Goal: Transaction & Acquisition: Purchase product/service

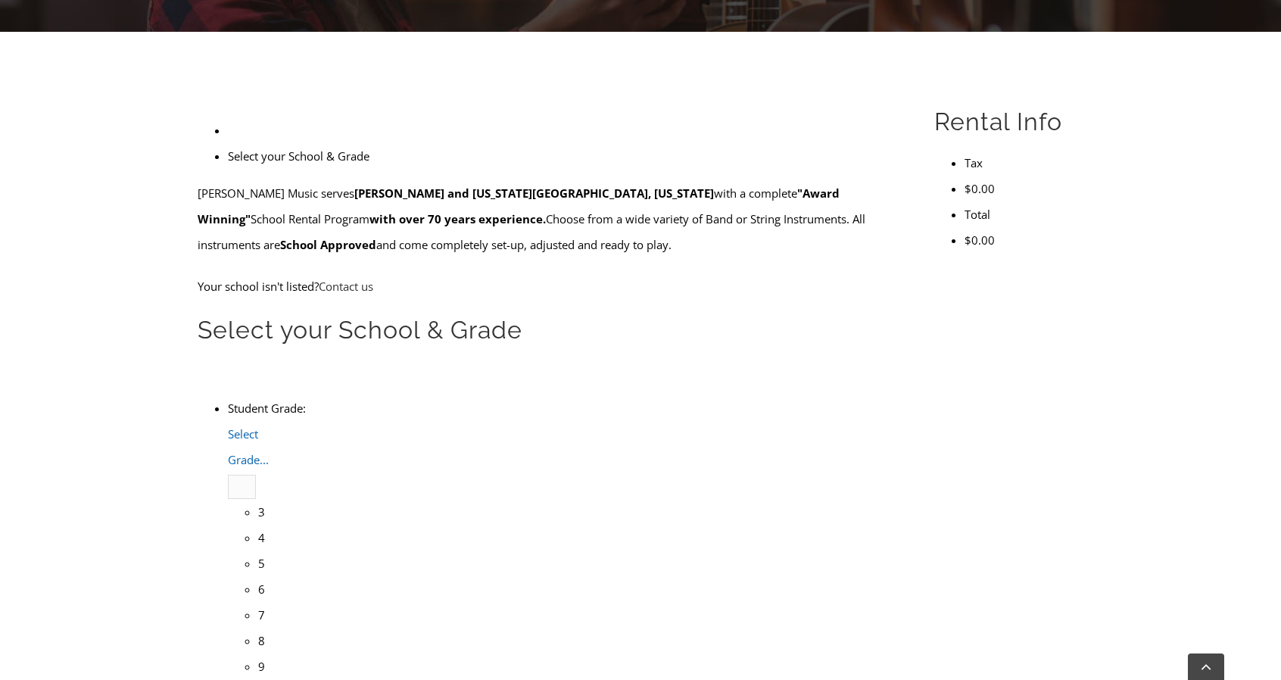
click at [269, 426] on span "Select Grade..." at bounding box center [248, 446] width 41 height 41
click at [258, 524] on li "4" at bounding box center [258, 537] width 0 height 26
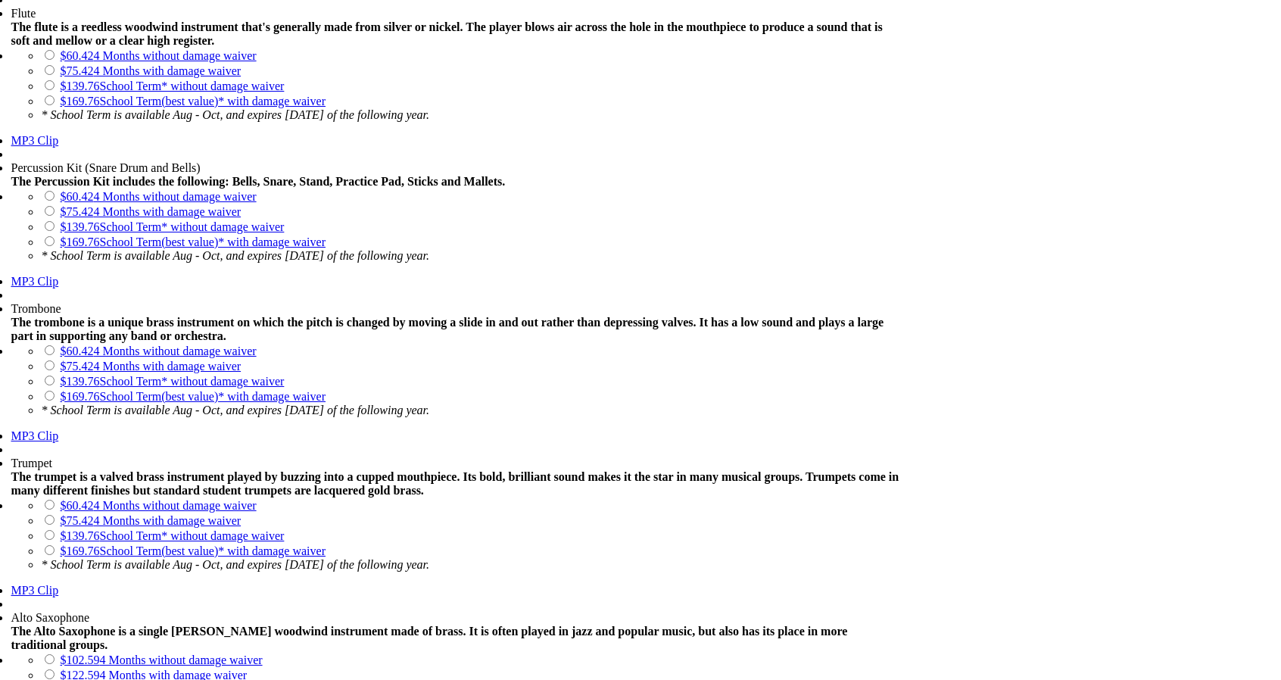
scroll to position [1665, 0]
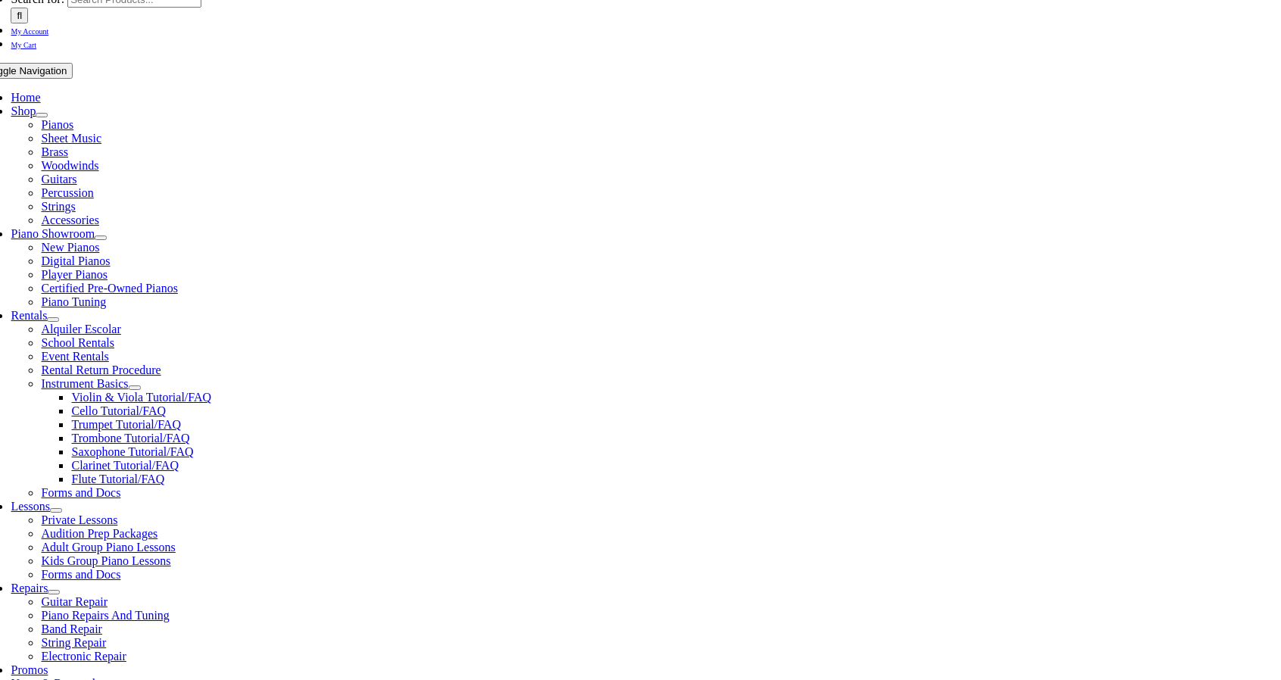
scroll to position [303, 0]
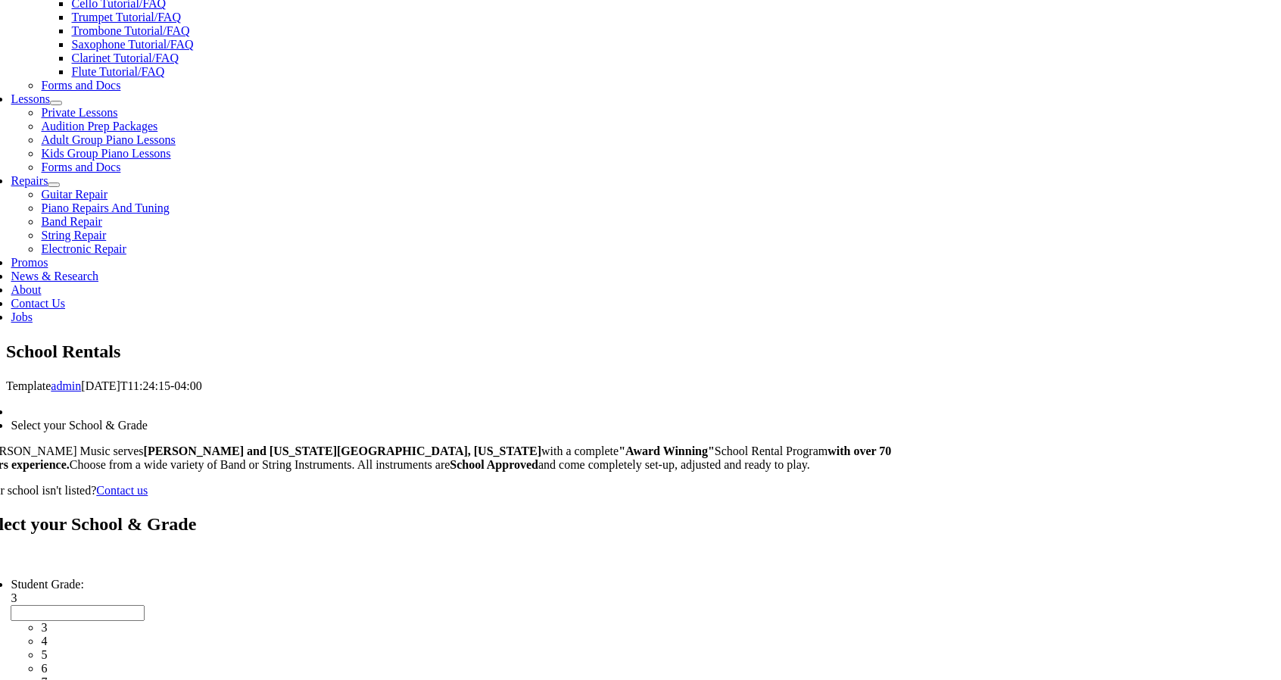
scroll to position [2577, 0]
drag, startPoint x: 482, startPoint y: 110, endPoint x: 498, endPoint y: 128, distance: 24.1
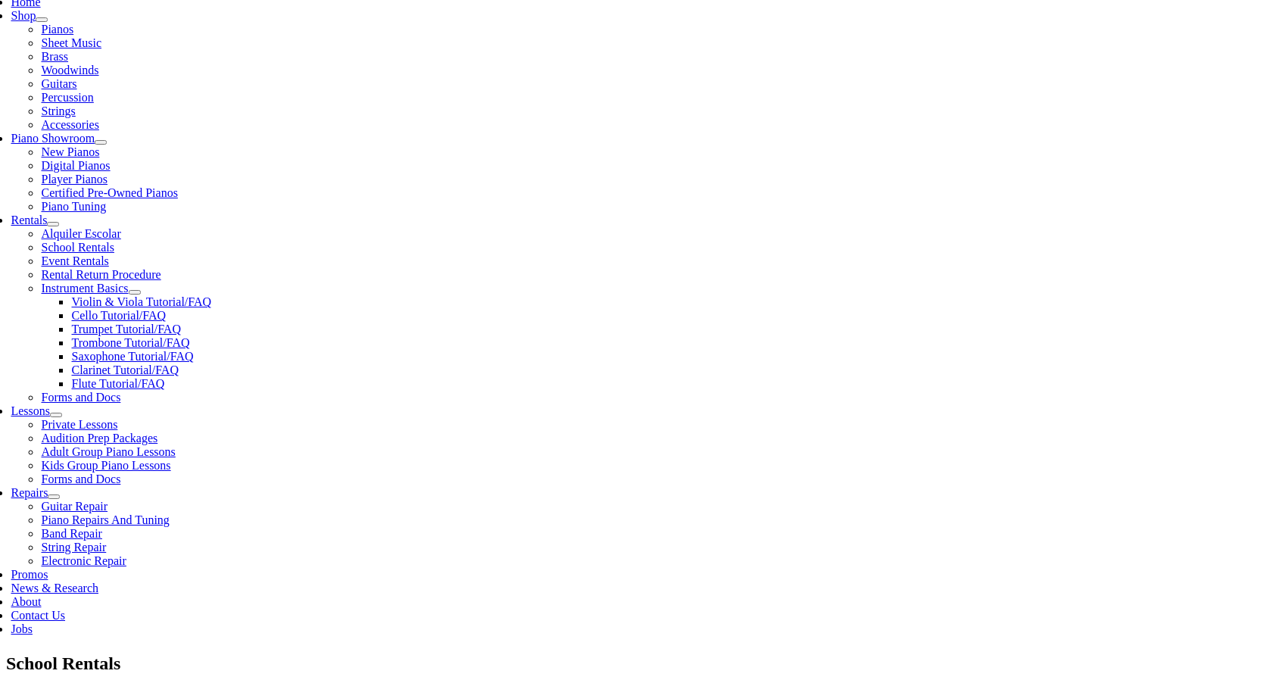
scroll to position [378, 0]
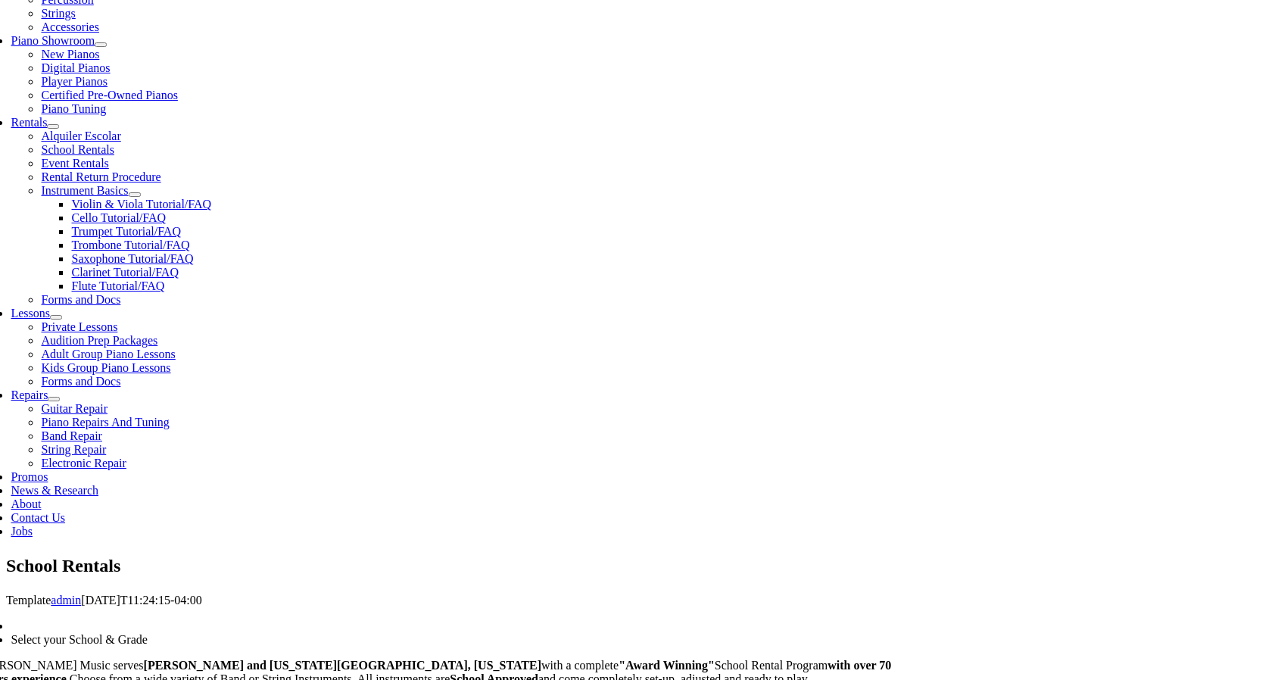
scroll to position [245, 0]
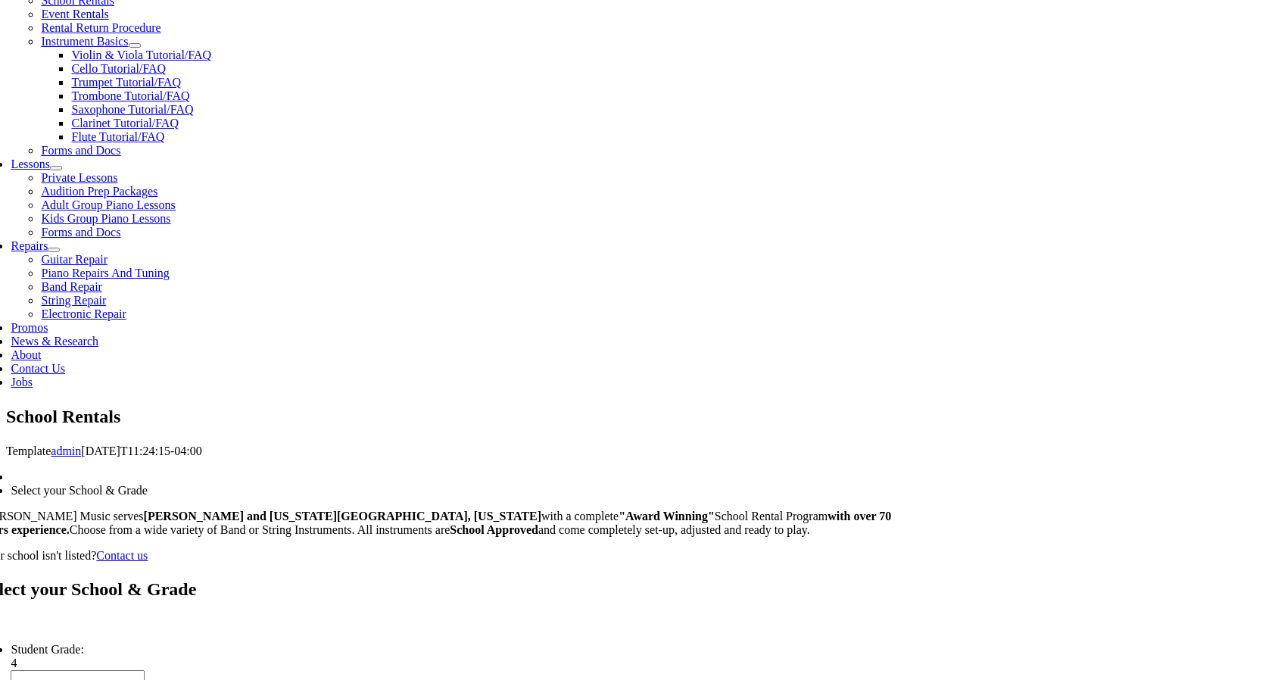
scroll to position [646, 0]
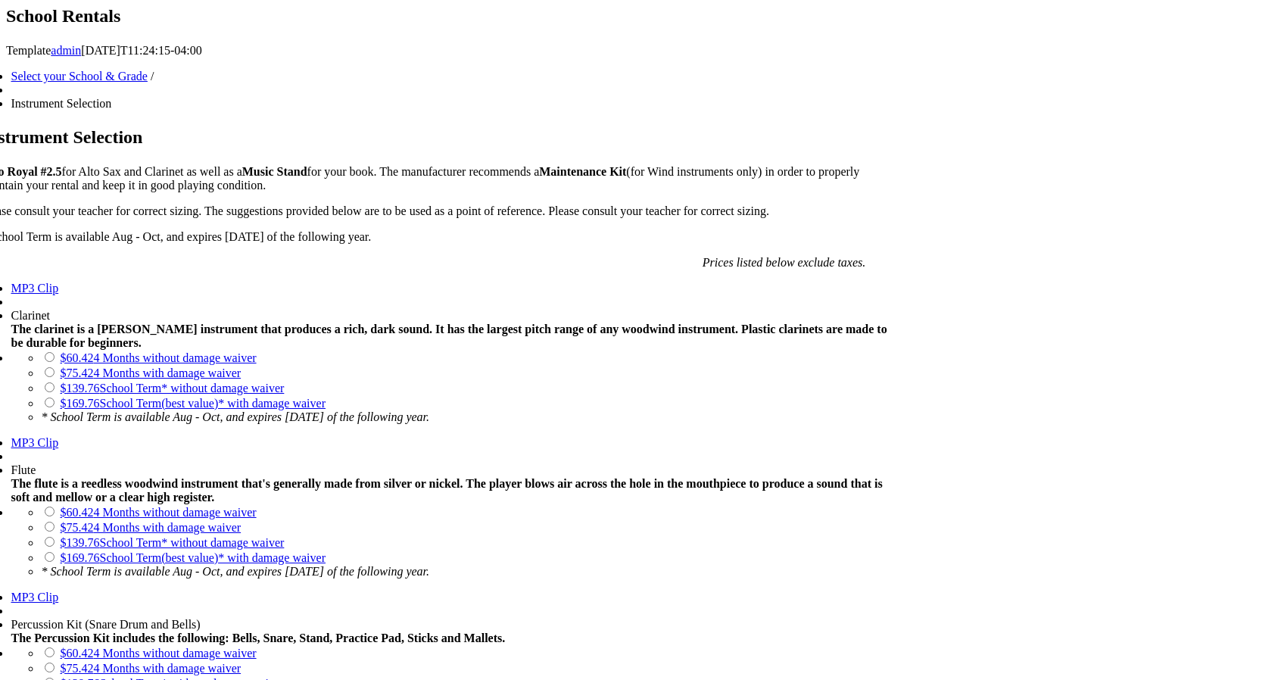
scroll to position [908, 0]
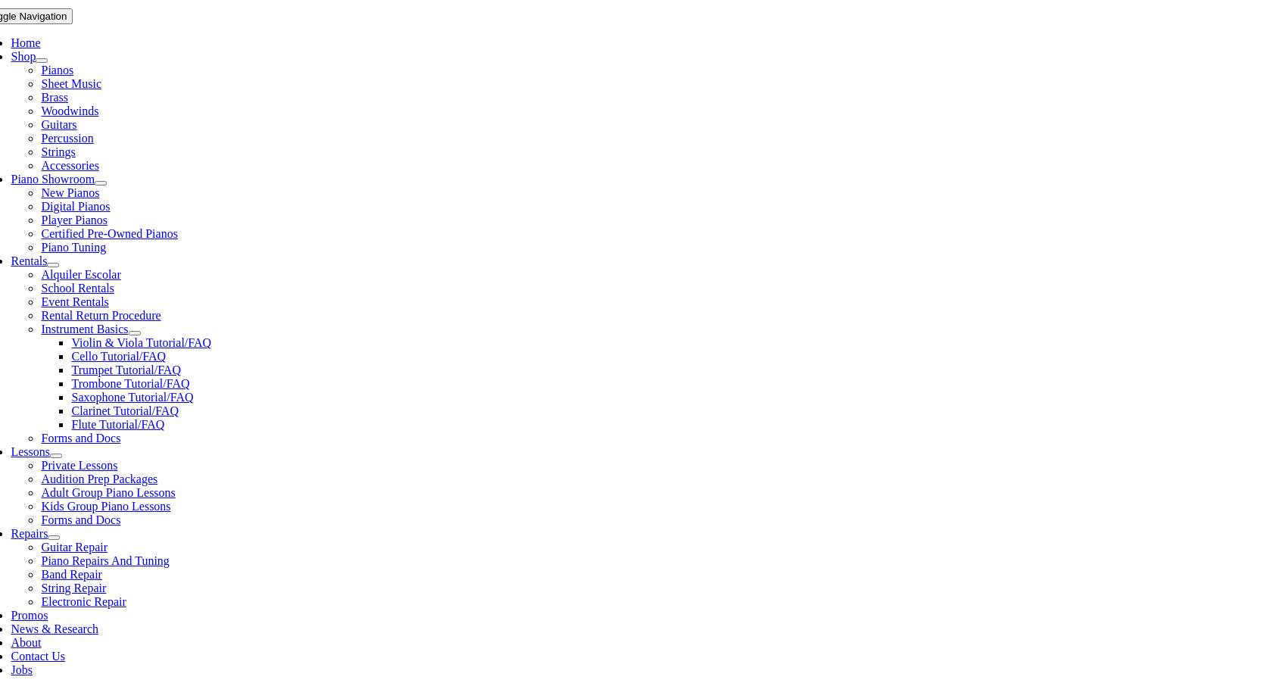
scroll to position [303, 0]
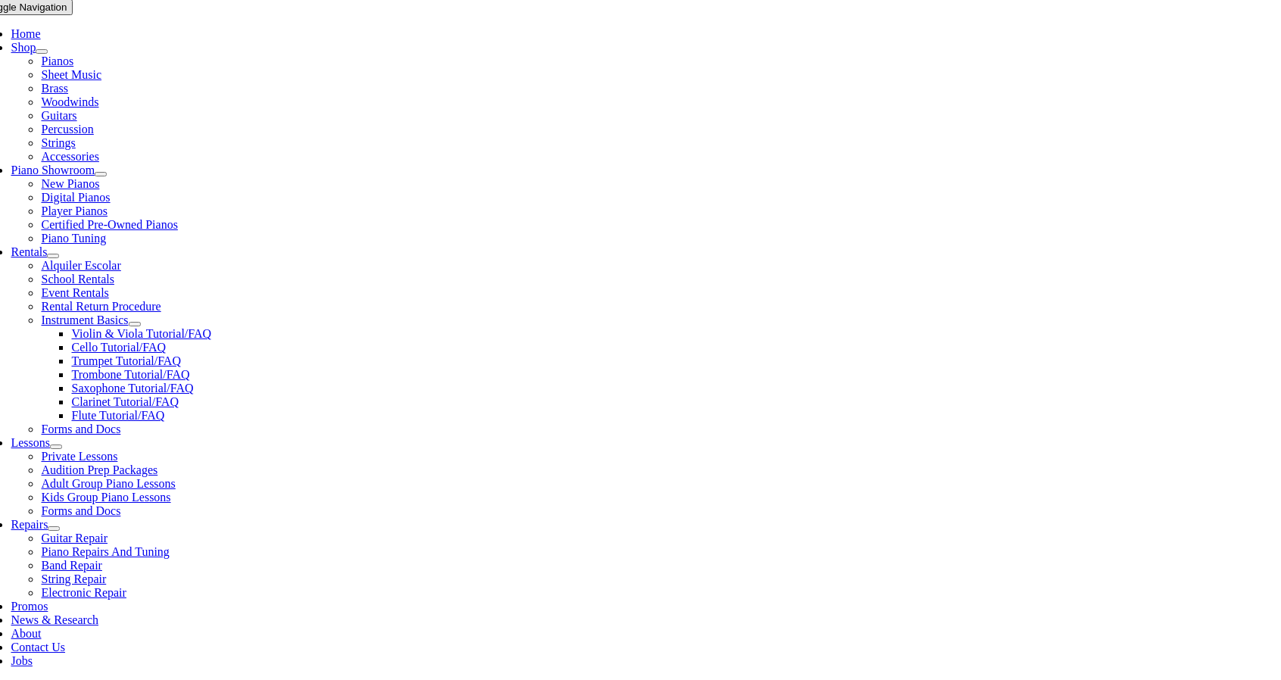
checkbox input"] "true"
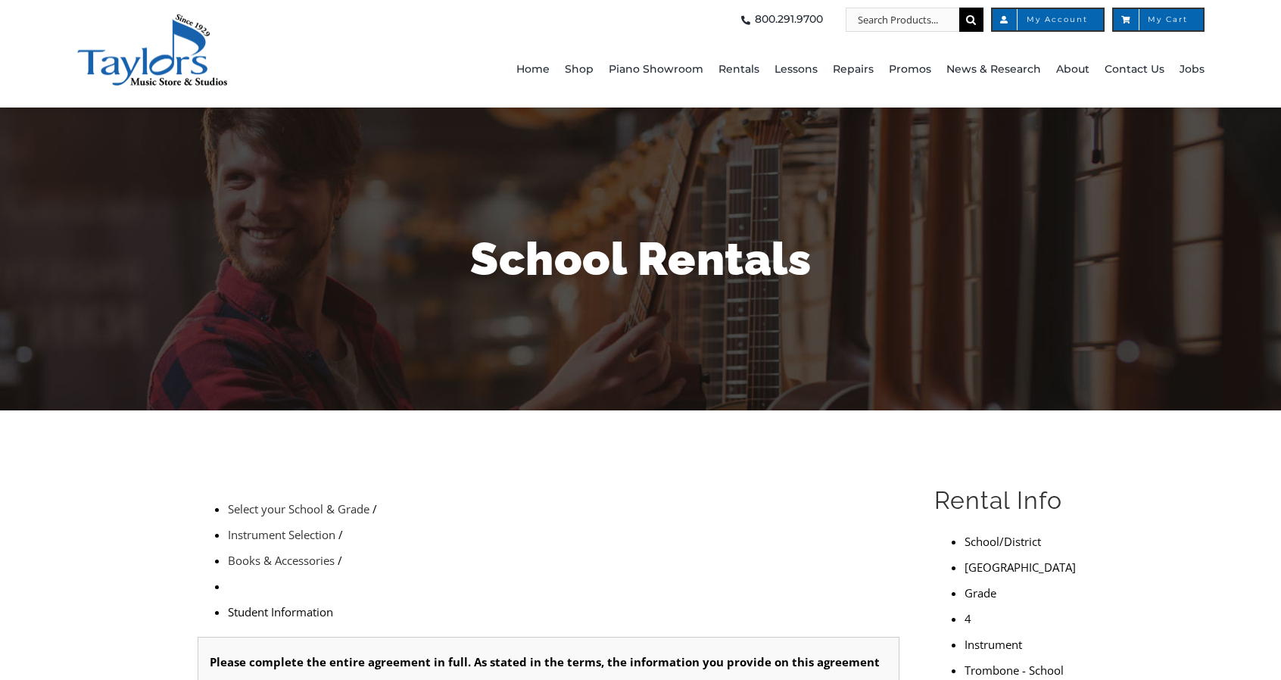
type input "1"
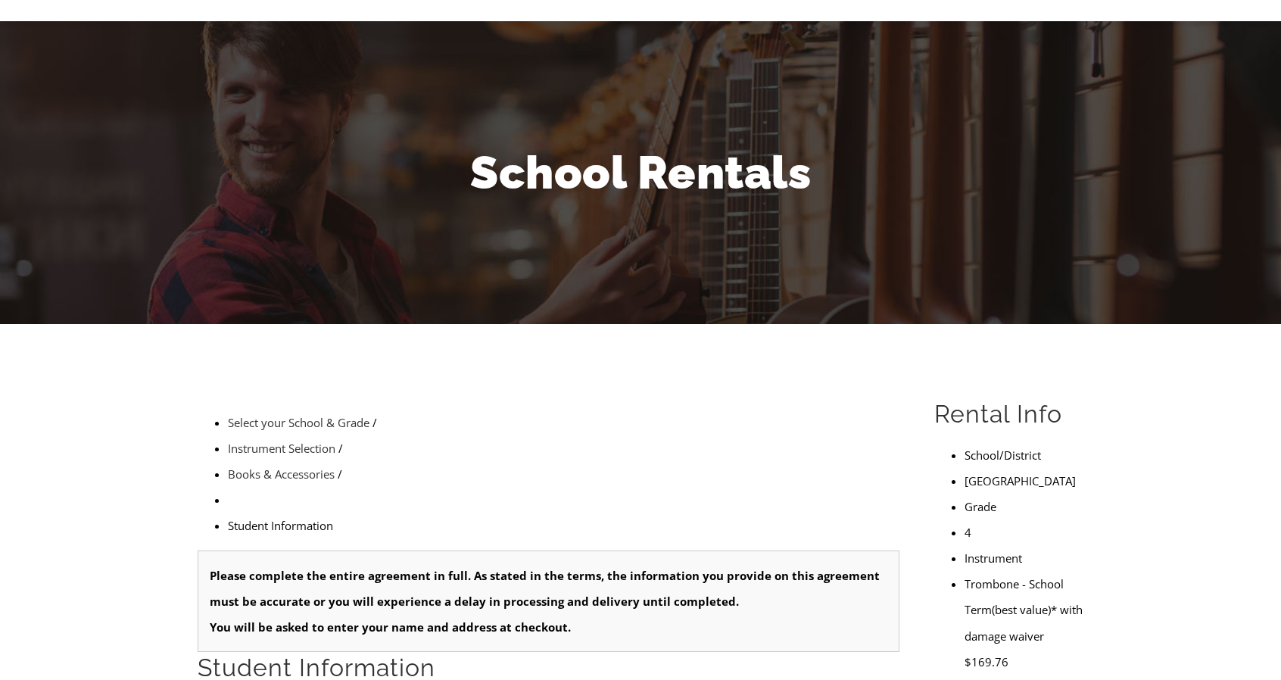
scroll to position [227, 0]
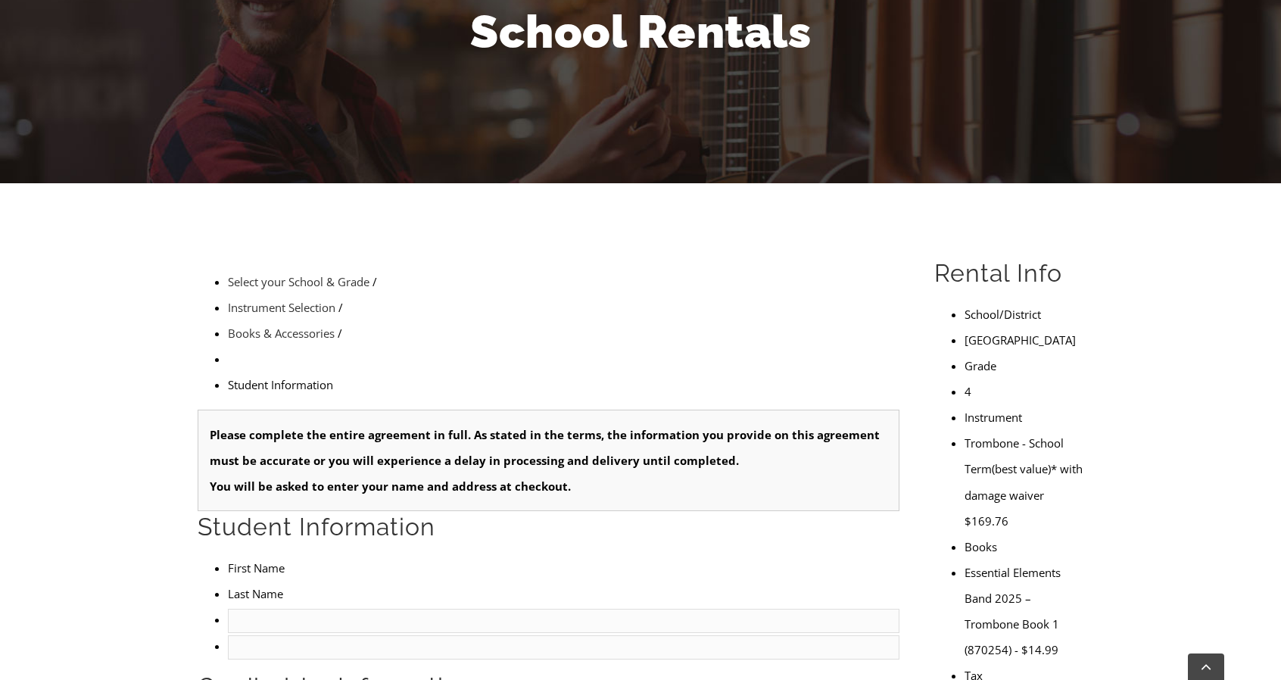
click at [300, 608] on input "text" at bounding box center [563, 620] width 671 height 24
click at [297, 608] on input "text" at bounding box center [563, 620] width 671 height 24
type input "Luciano"
type input "Artale"
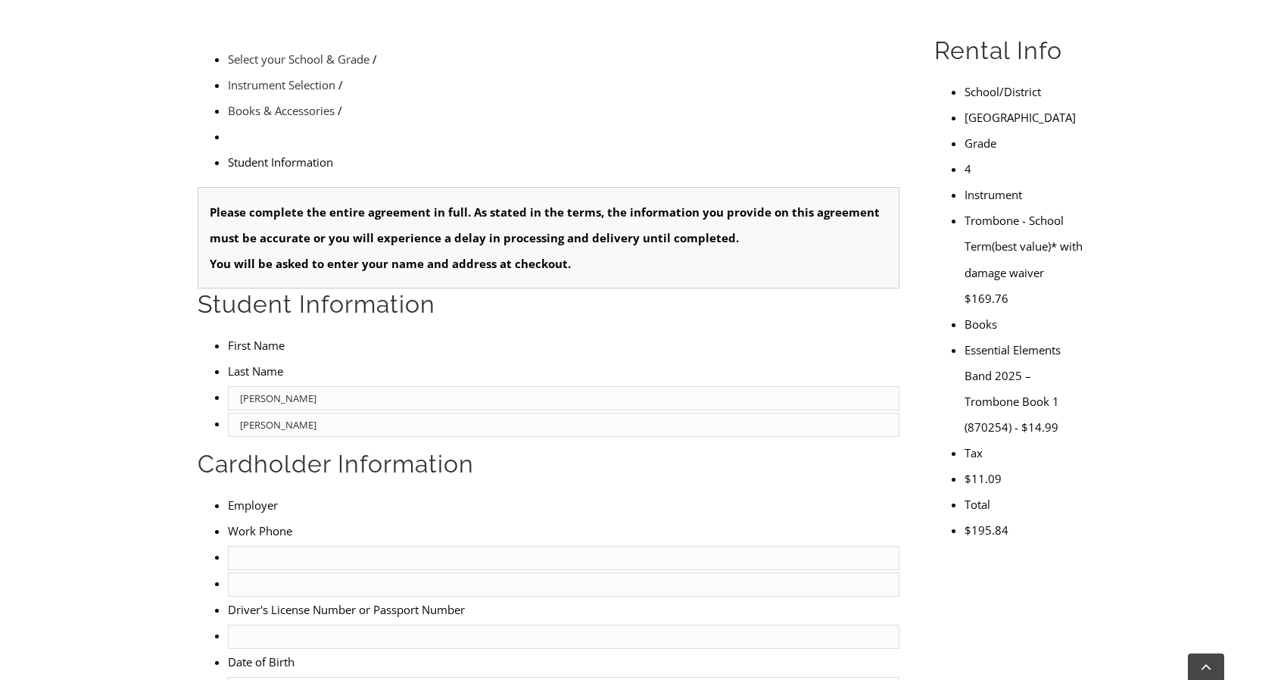
scroll to position [378, 0]
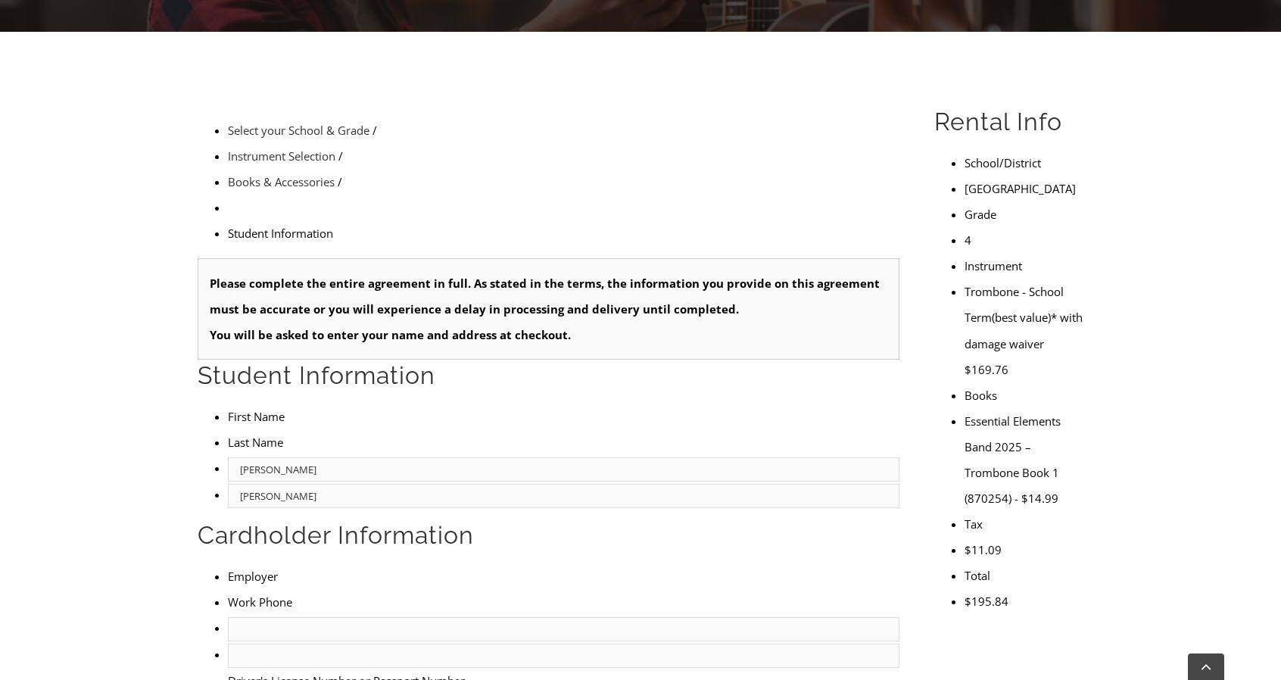
click at [236, 617] on input "text" at bounding box center [563, 629] width 671 height 24
type input "Albert Artale"
type input "6313653183"
type input "05/15/1975"
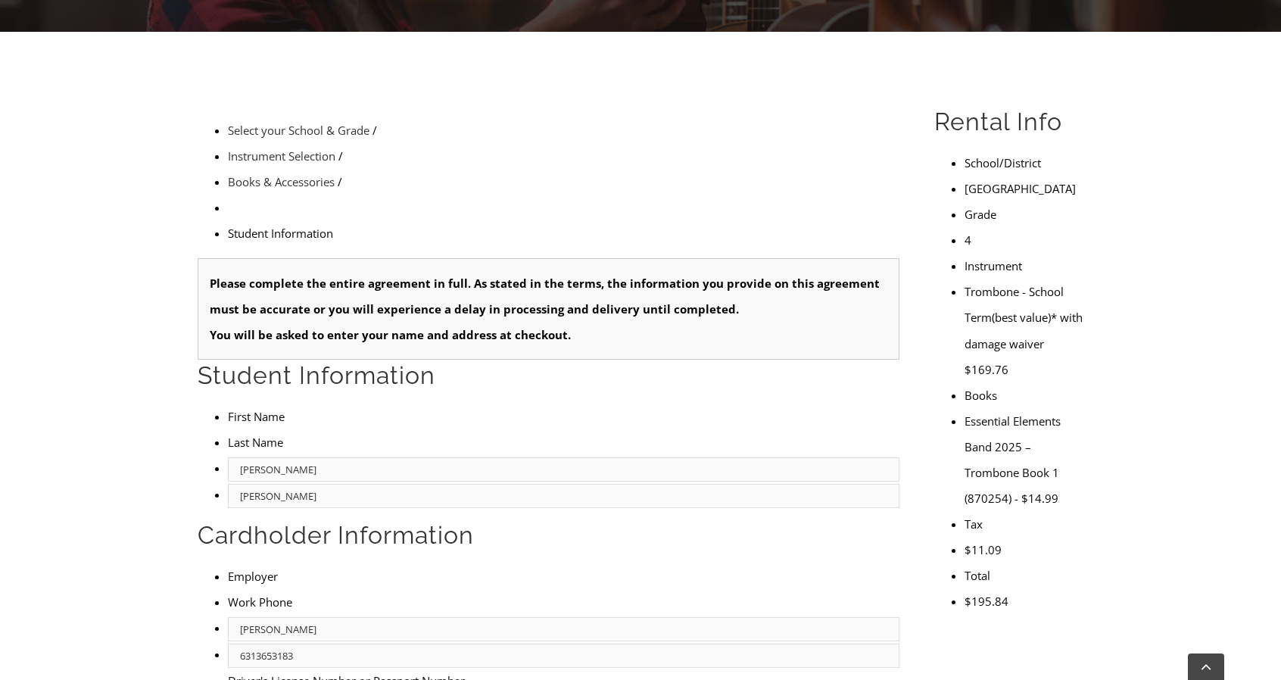
type input "Lisa Artale"
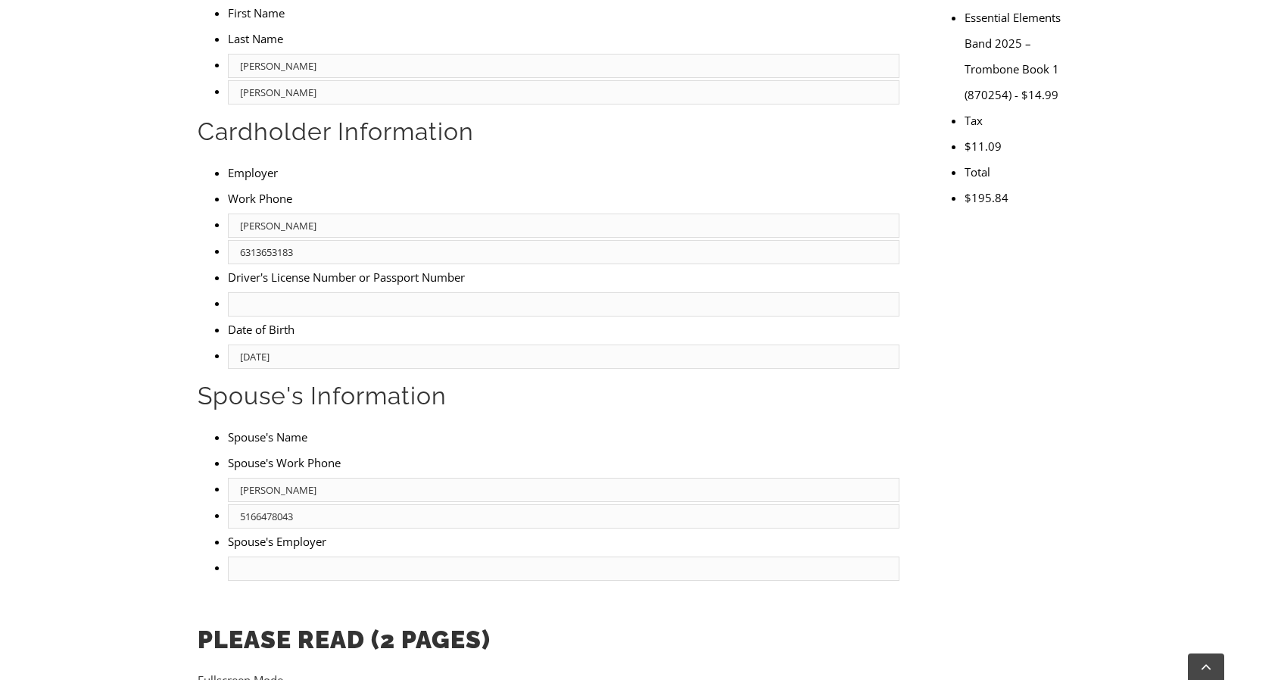
scroll to position [833, 0]
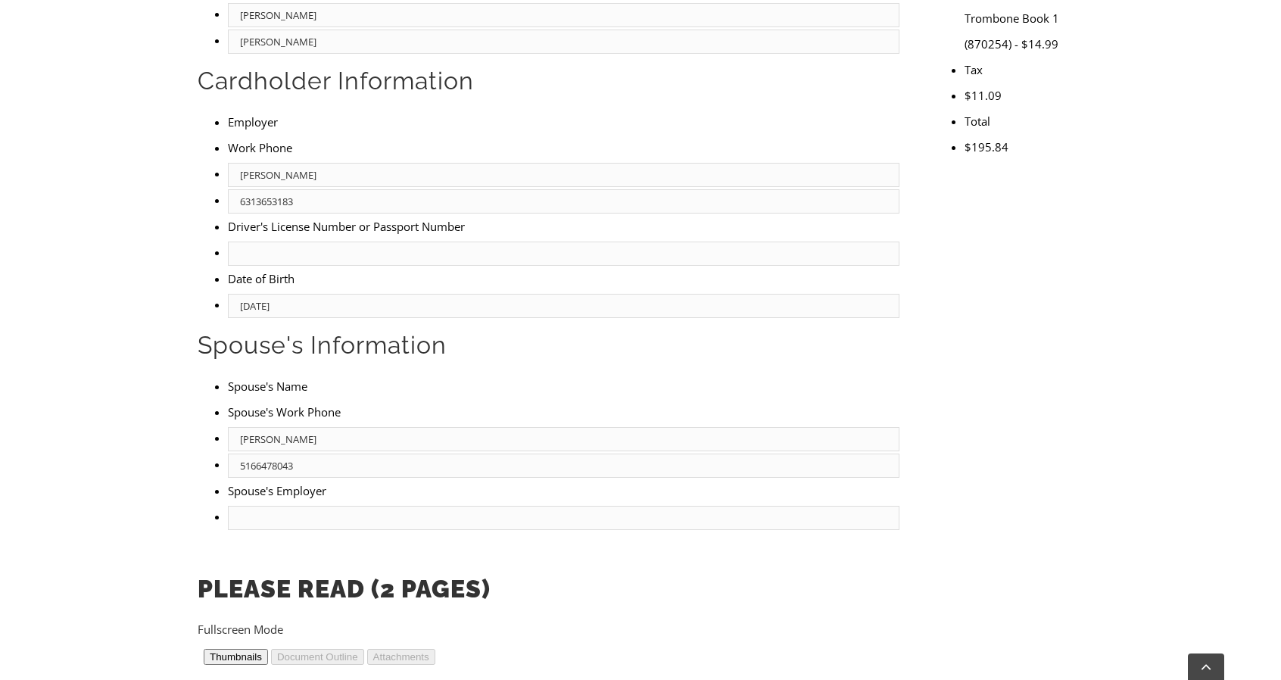
type input "5166478043"
type input "2"
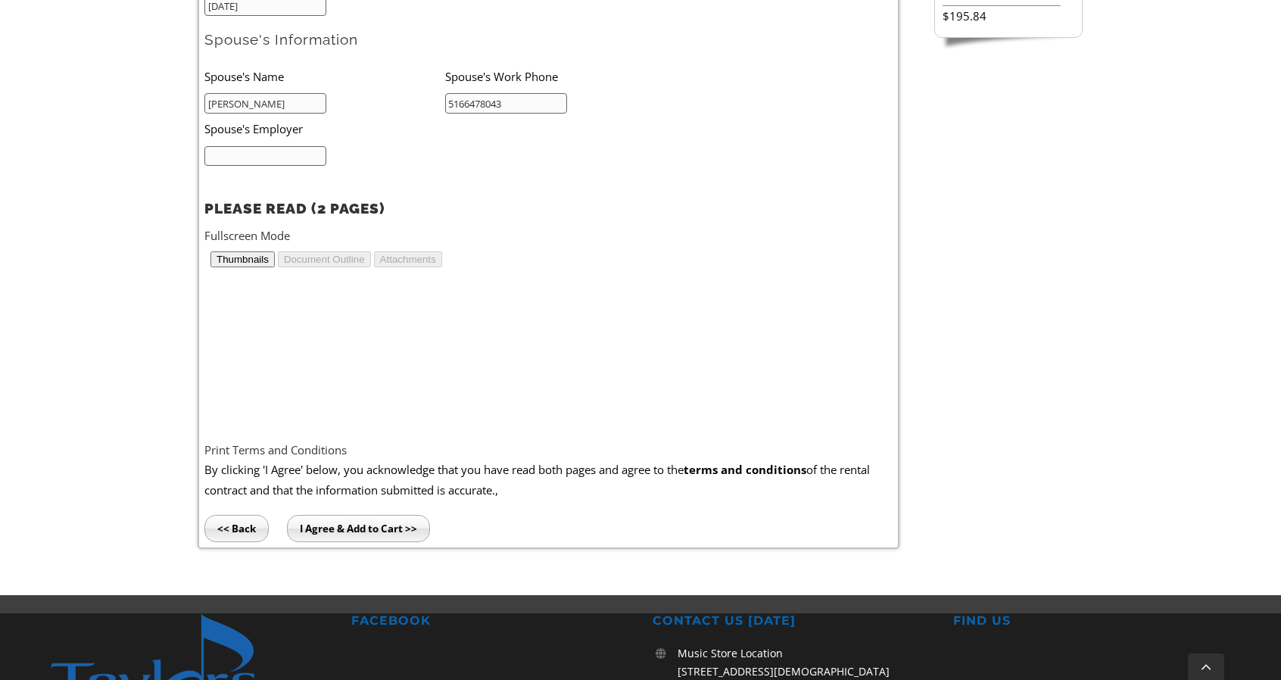
click at [394, 524] on input "I Agree & Add to Cart >>" at bounding box center [358, 528] width 143 height 27
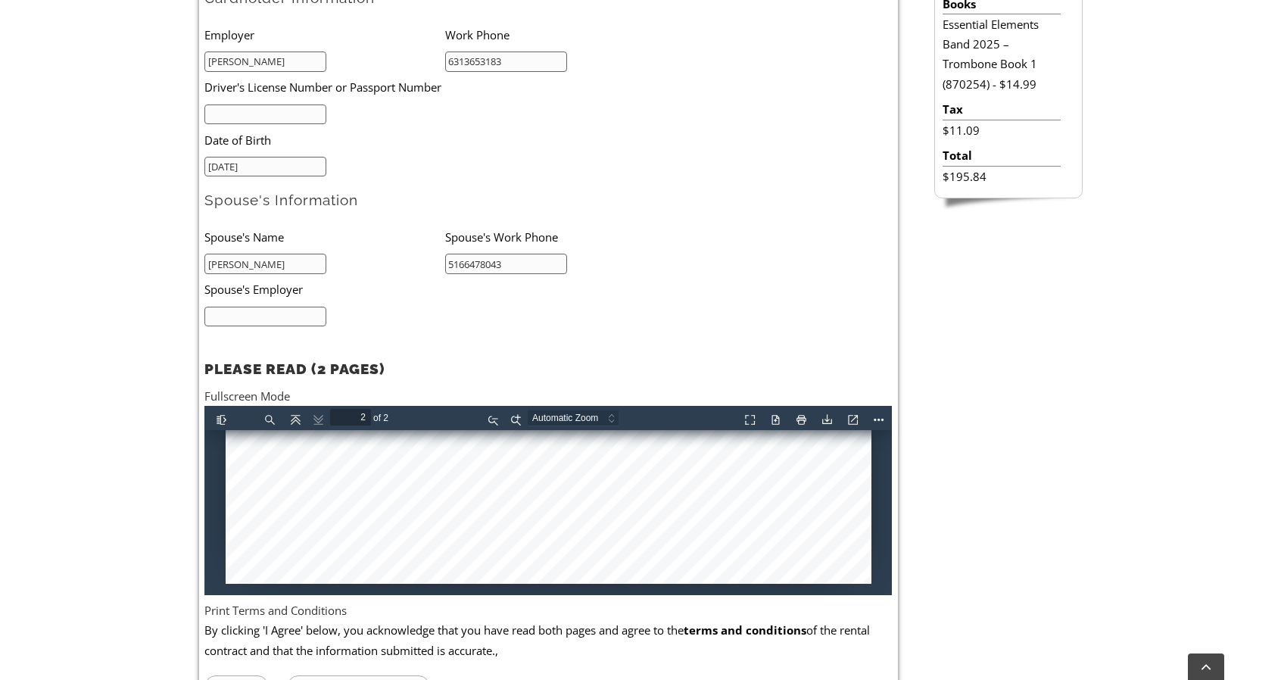
scroll to position [605, 0]
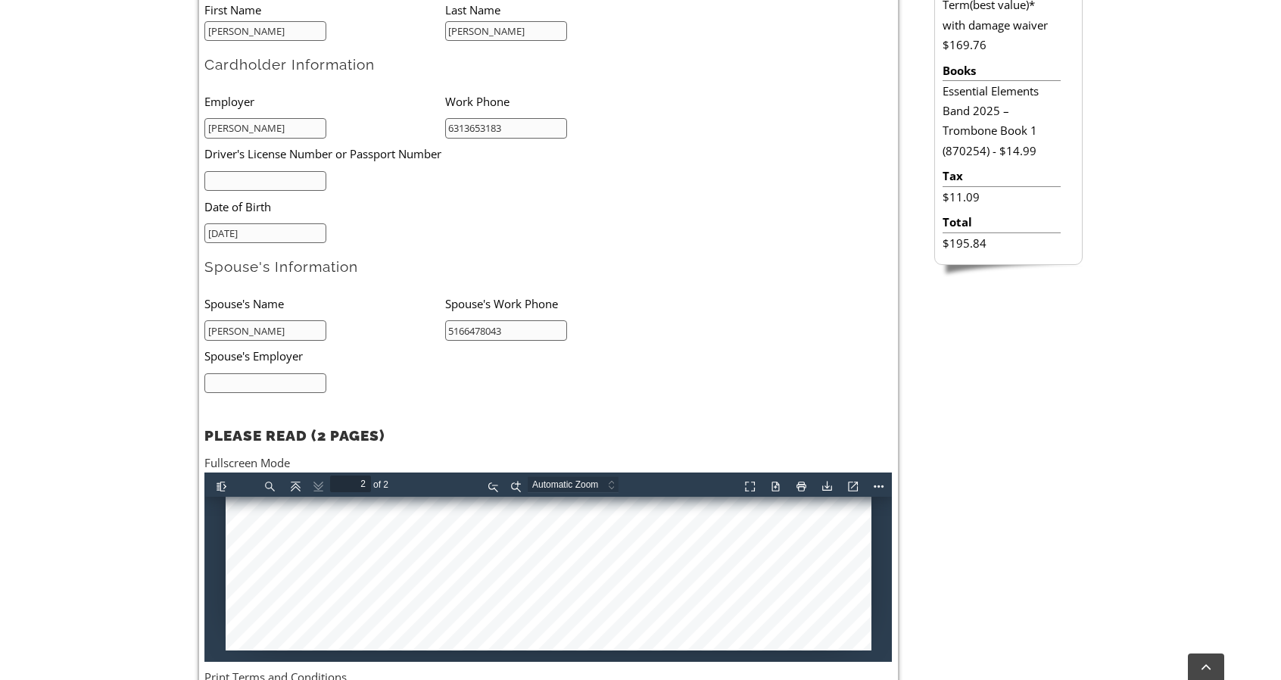
click at [242, 184] on input "text" at bounding box center [265, 181] width 122 height 20
type input "32441445"
drag, startPoint x: 272, startPoint y: 126, endPoint x: 134, endPoint y: 117, distance: 138.8
click at [134, 117] on div "Select your School & Grade / Instrument Selection / Books & Accessories / Stude…" at bounding box center [640, 313] width 1281 height 1016
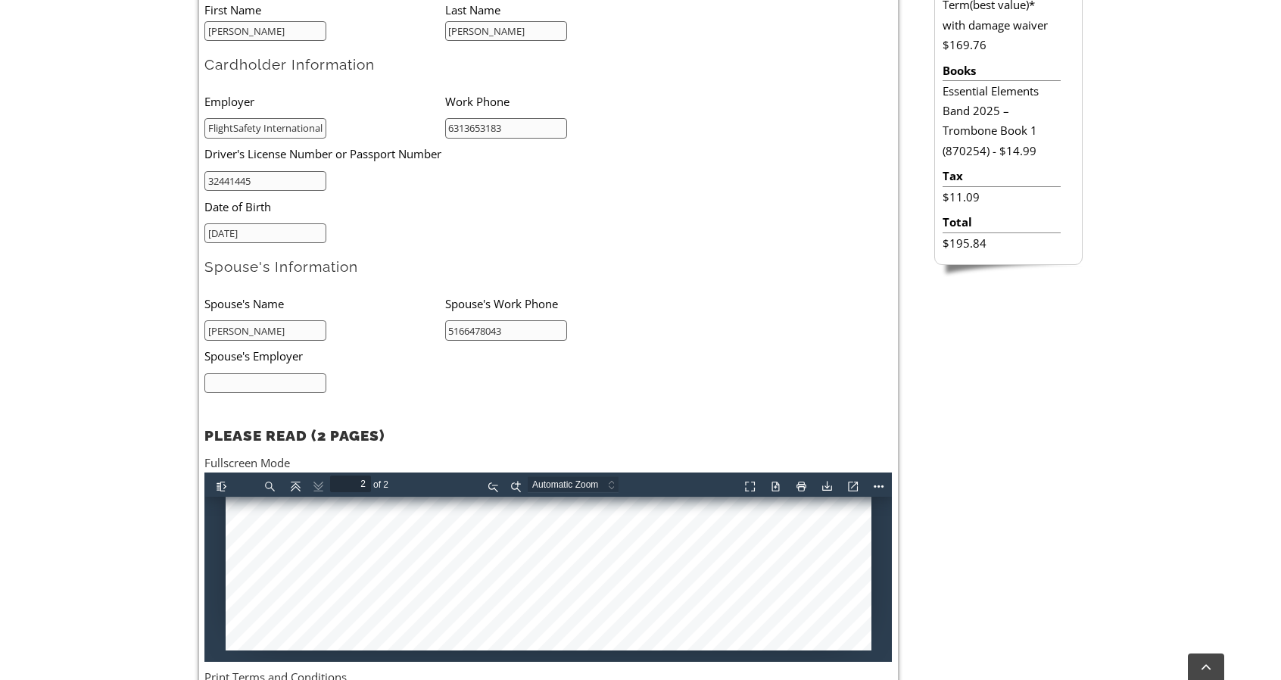
type input "FlightSafety International"
click at [236, 377] on input "text" at bounding box center [265, 383] width 122 height 20
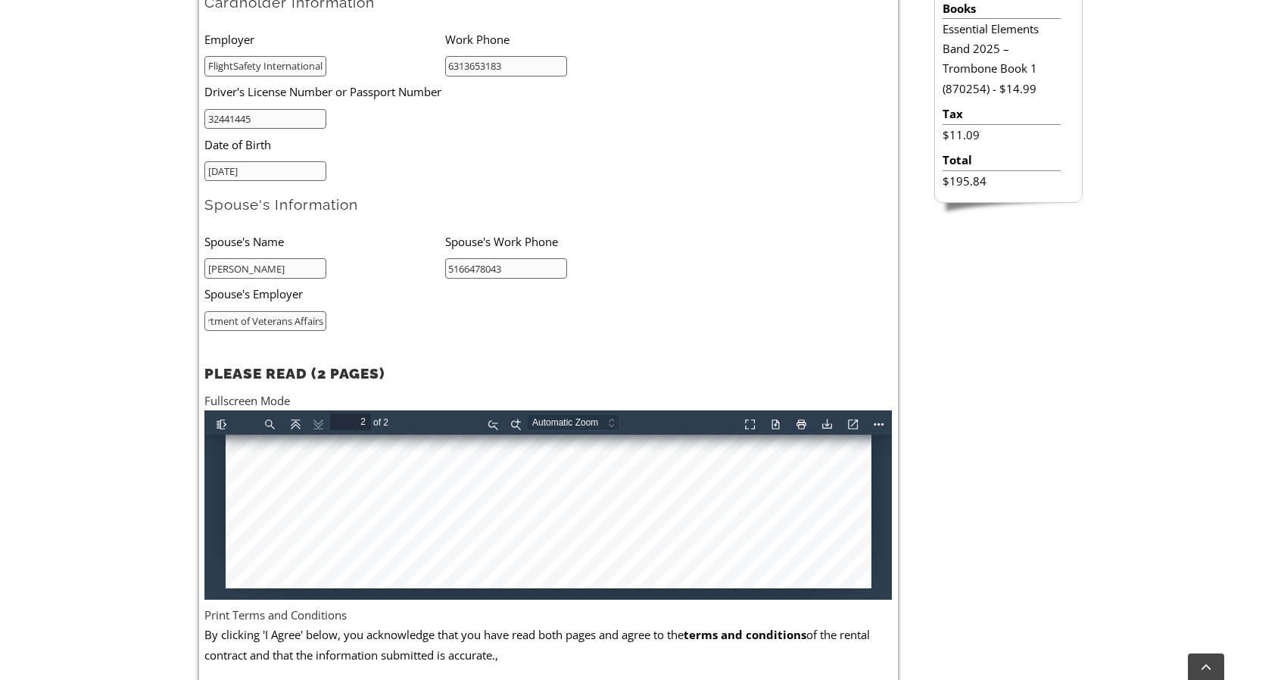
scroll to position [833, 0]
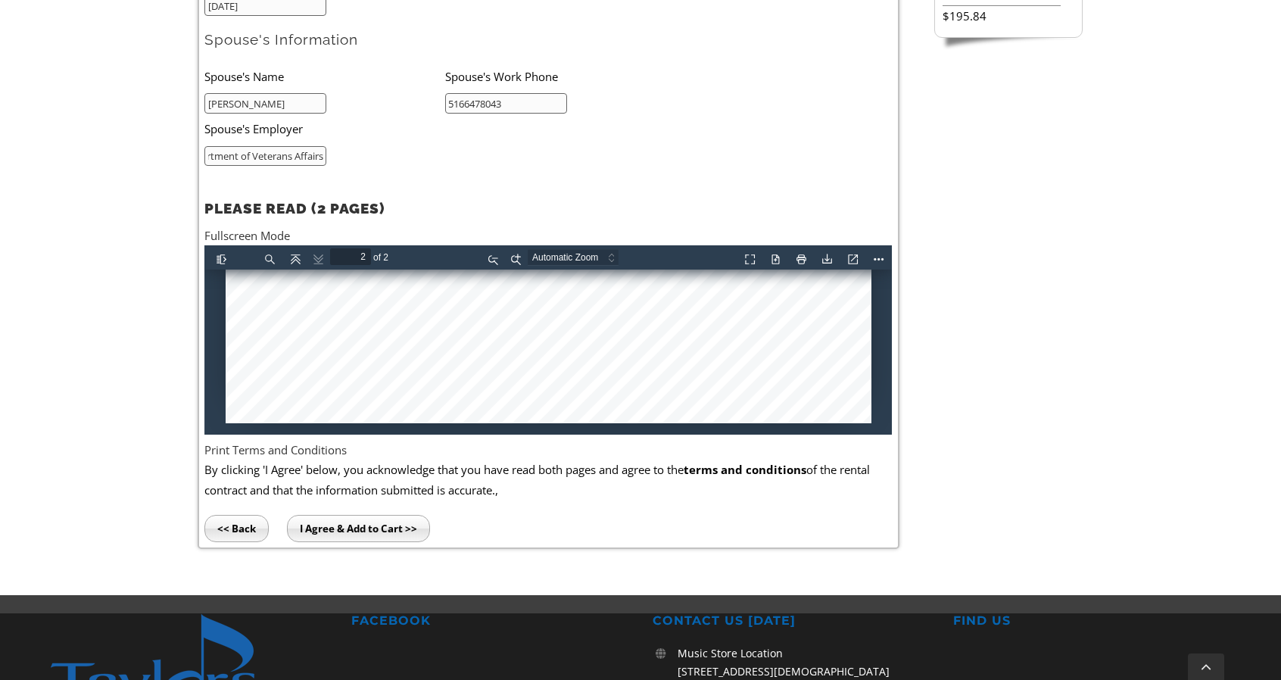
type input "Department of Veterans Affairs"
click at [320, 517] on input "I Agree & Add to Cart >>" at bounding box center [358, 528] width 143 height 27
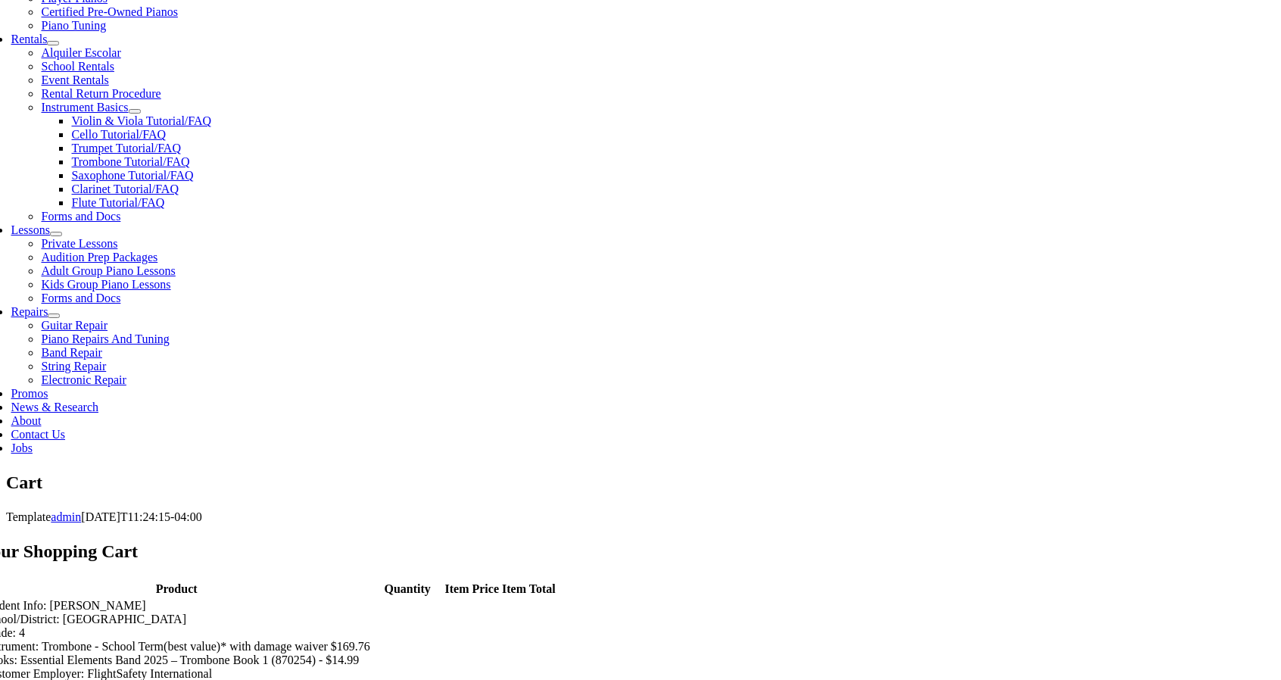
scroll to position [454, 0]
